Goal: Check status: Check status

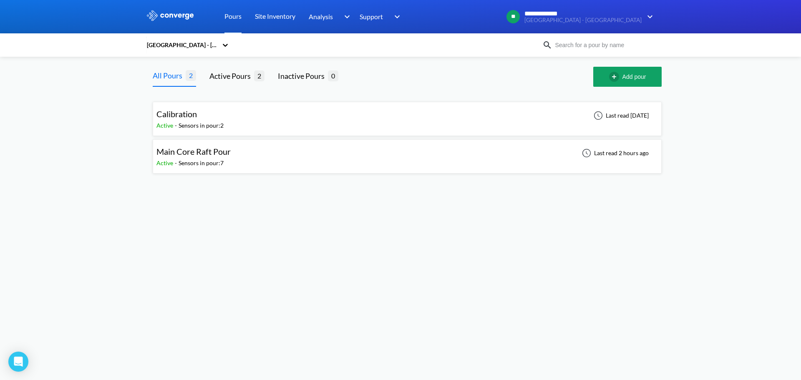
click at [180, 21] on link at bounding box center [170, 16] width 48 height 13
click at [158, 15] on img at bounding box center [170, 15] width 48 height 11
click at [309, 161] on div "Main Core Raft Pour Active - Sensors in pour: 7 Last read 33 minutes ago" at bounding box center [406, 156] width 501 height 27
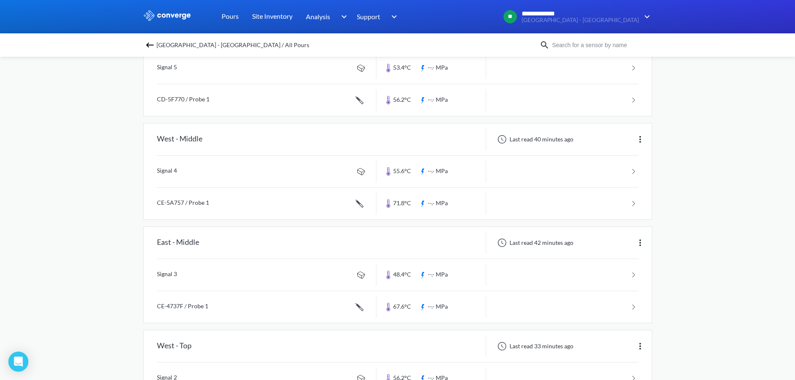
scroll to position [284, 0]
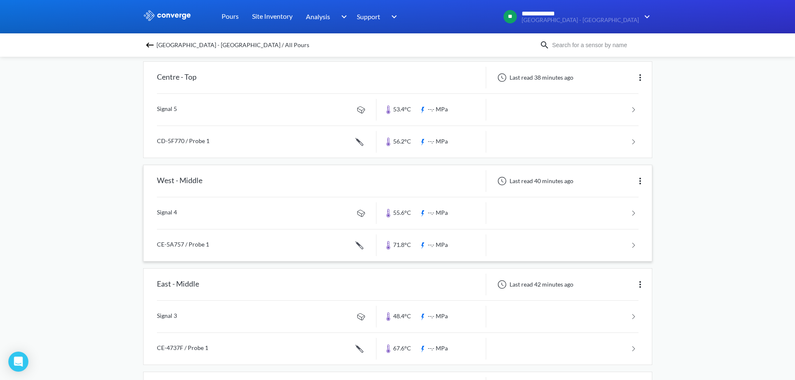
click at [258, 248] on link at bounding box center [397, 245] width 481 height 32
